Goal: Task Accomplishment & Management: Manage account settings

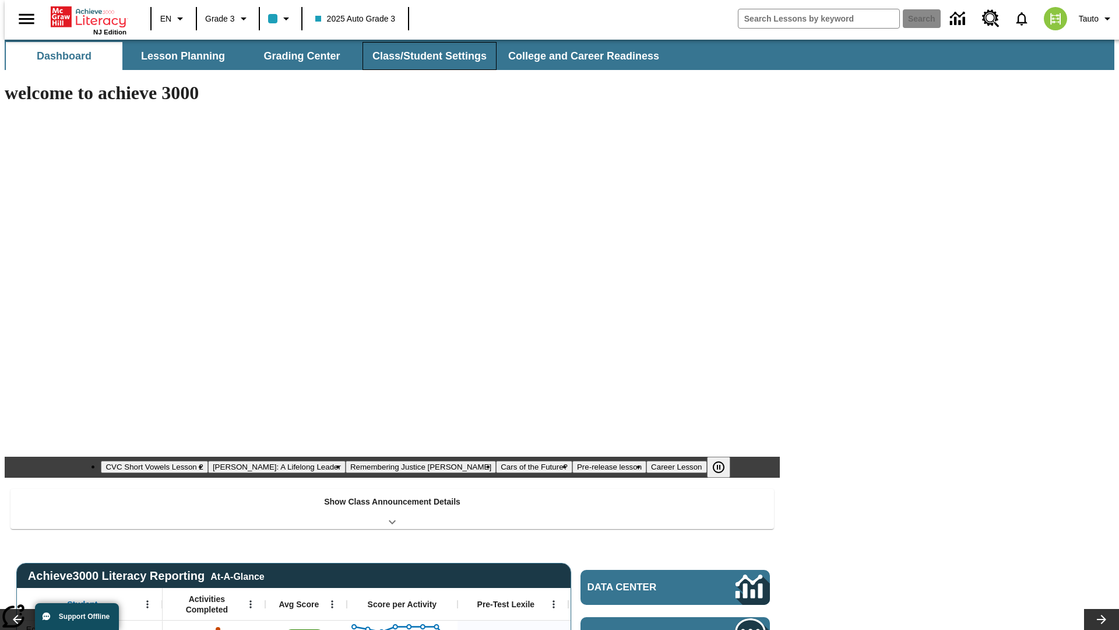
click at [423, 56] on button "Class/Student Settings" at bounding box center [430, 56] width 134 height 28
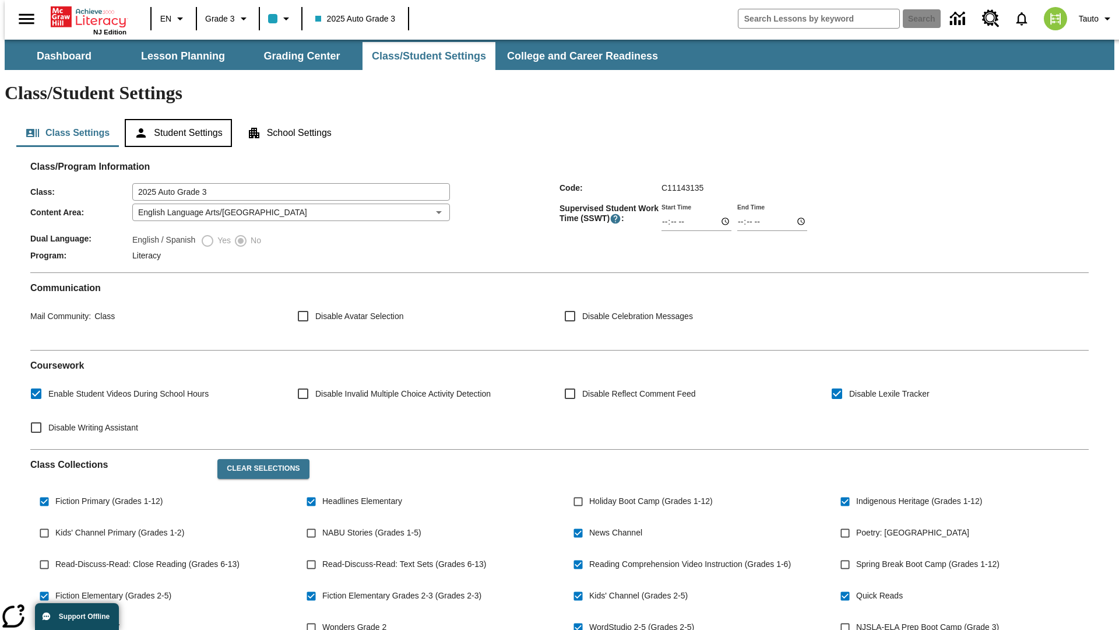
click at [175, 119] on button "Student Settings" at bounding box center [178, 133] width 107 height 28
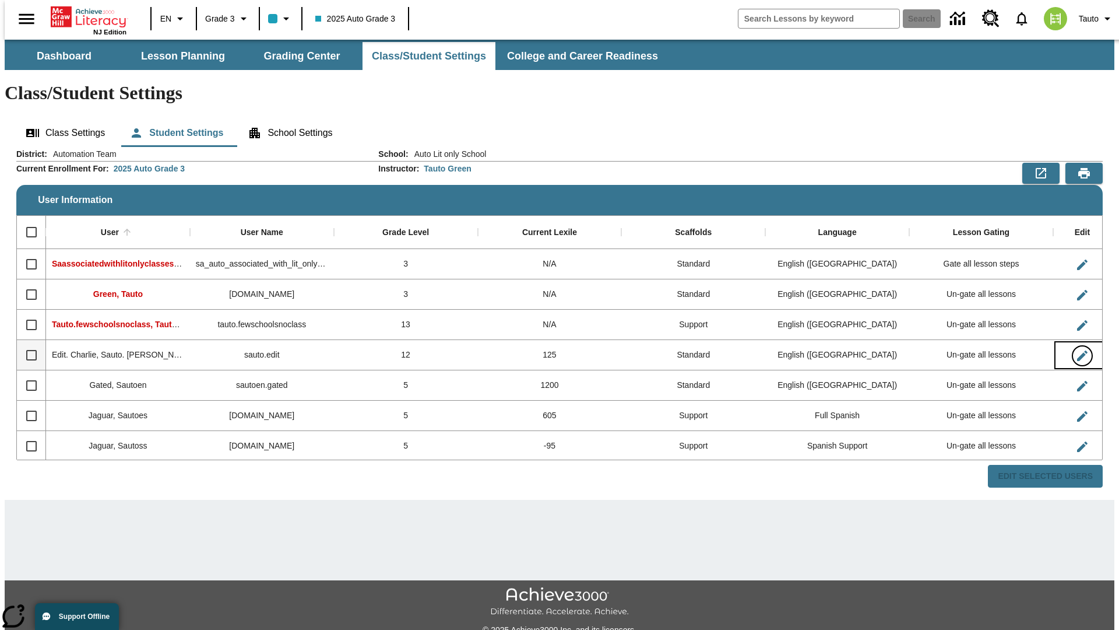
click at [1077, 350] on icon "Edit User" at bounding box center [1082, 355] width 10 height 10
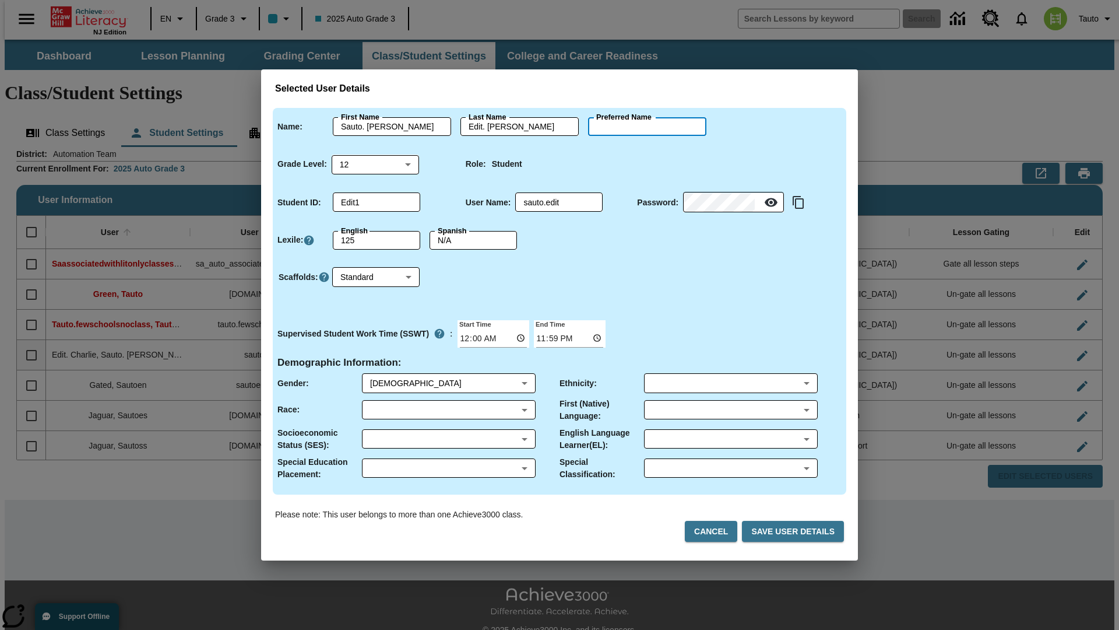
type input "[PERSON_NAME]"
click at [716, 531] on button "Cancel" at bounding box center [711, 532] width 52 height 22
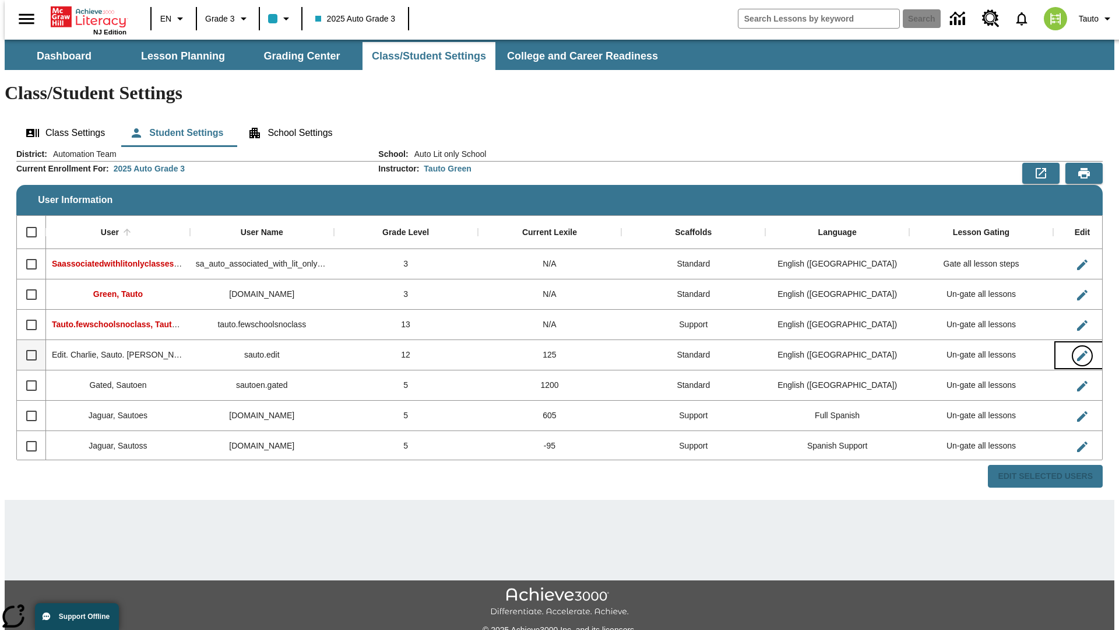
click at [1077, 350] on icon "Edit User" at bounding box center [1082, 355] width 10 height 10
